Goal: Task Accomplishment & Management: Use online tool/utility

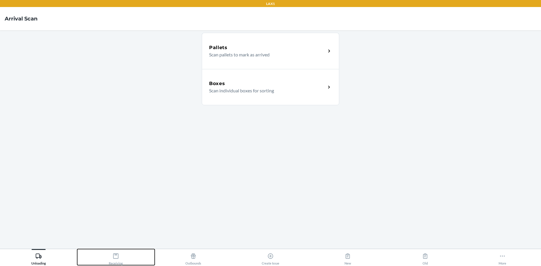
click at [115, 256] on icon at bounding box center [116, 256] width 6 height 6
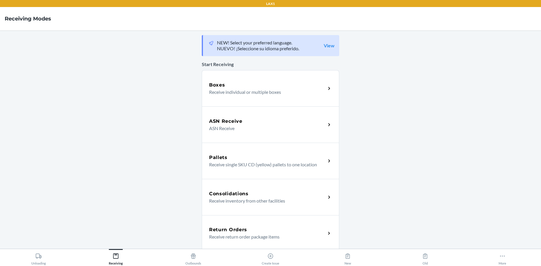
click at [251, 91] on p "Receive individual or multiple boxes" at bounding box center [265, 92] width 112 height 7
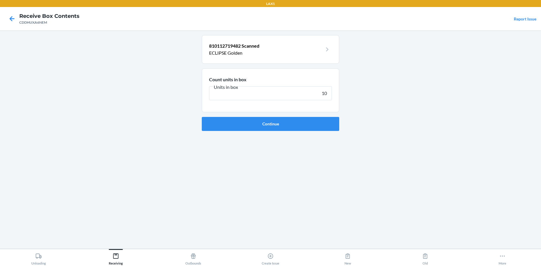
type input "100"
click button "Continue" at bounding box center [270, 124] width 137 height 14
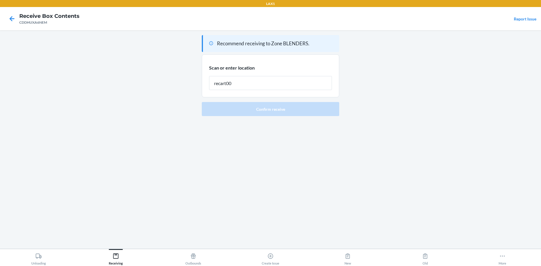
type input "recart001"
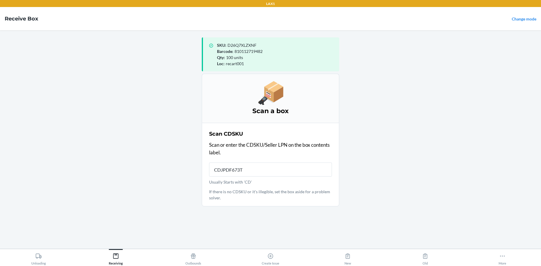
type input "CDJPDF673TL"
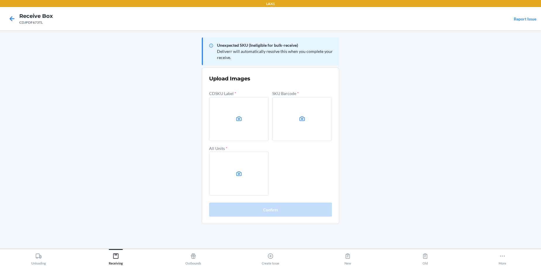
click at [161, 177] on main "Unexpected SKU (Ineligible for bulk-receive) Deliverr will automatically resolv…" at bounding box center [270, 139] width 541 height 219
click at [247, 123] on label at bounding box center [239, 119] width 60 height 44
click at [0, 0] on input "file" at bounding box center [0, 0] width 0 height 0
click at [12, 19] on icon at bounding box center [12, 18] width 5 height 5
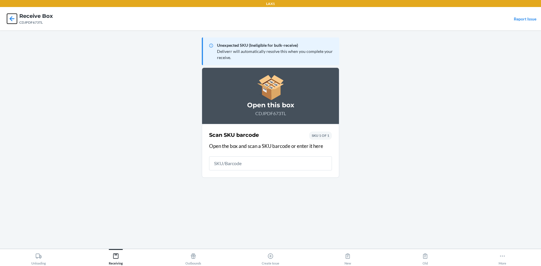
click at [12, 20] on icon at bounding box center [12, 19] width 10 height 10
